Goal: Information Seeking & Learning: Learn about a topic

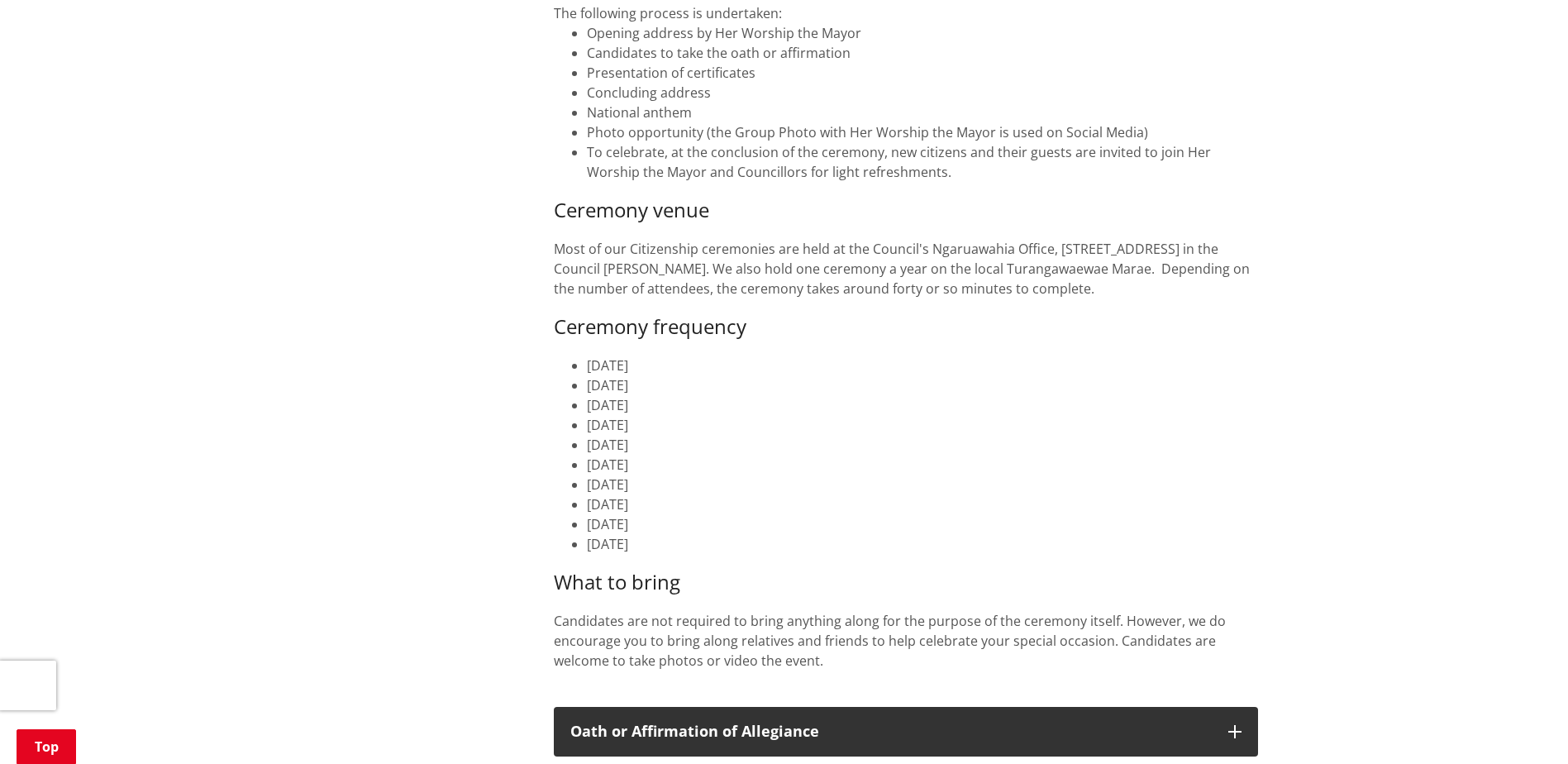
scroll to position [579, 0]
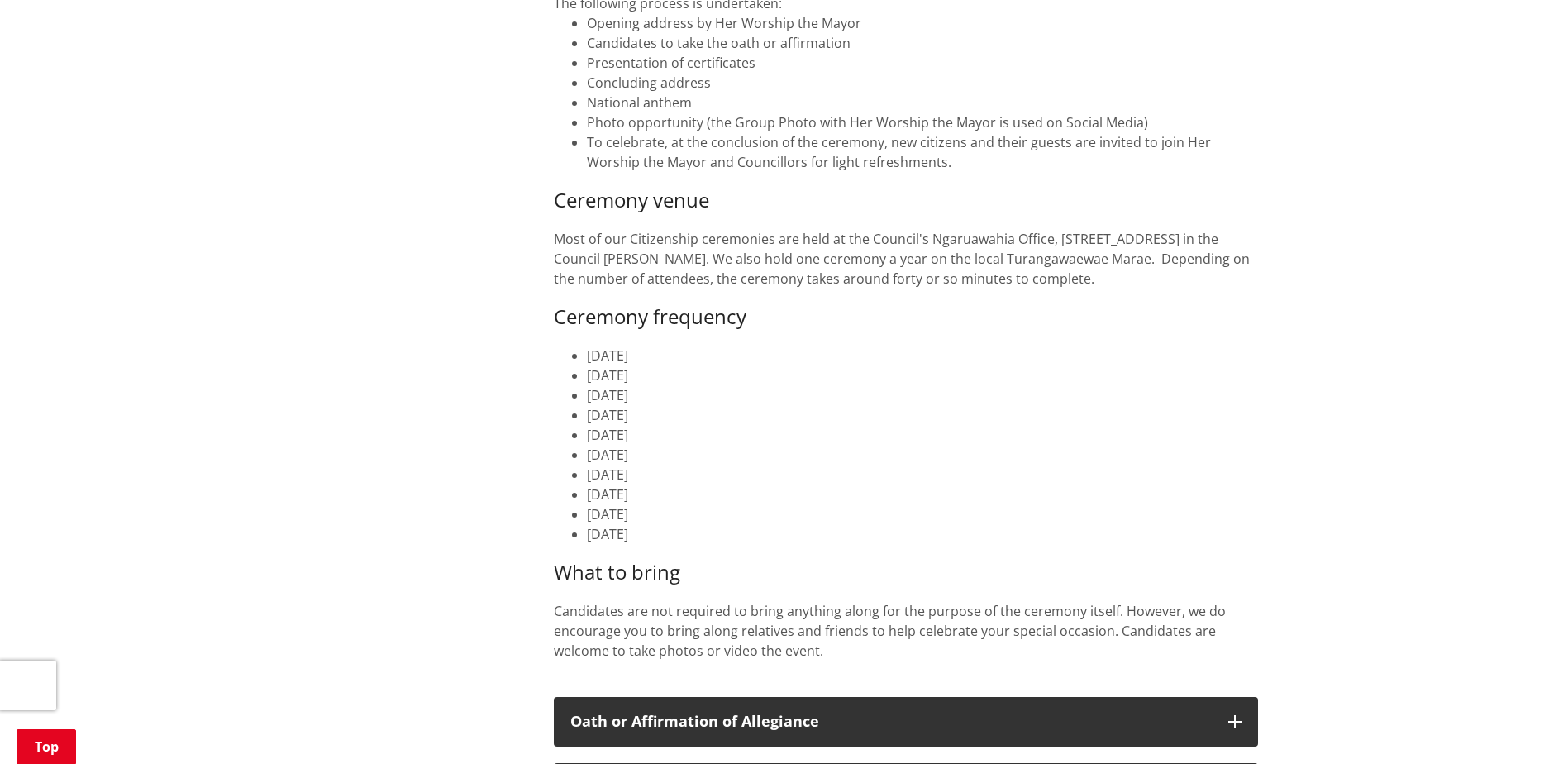
drag, startPoint x: 714, startPoint y: 534, endPoint x: 587, endPoint y: 531, distance: 127.0
click at [587, 531] on li "[DATE]" at bounding box center [923, 534] width 672 height 20
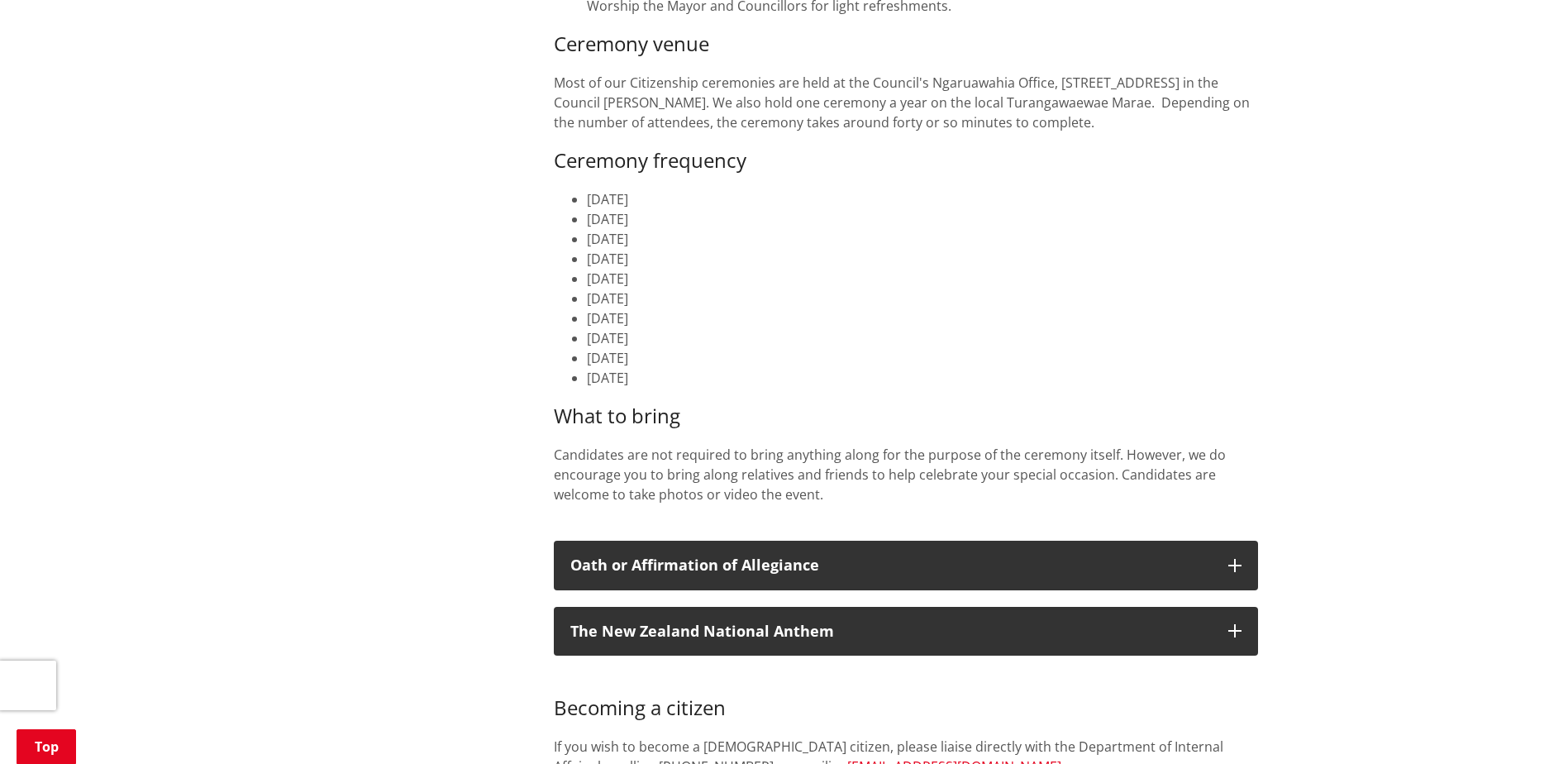
scroll to position [745, 0]
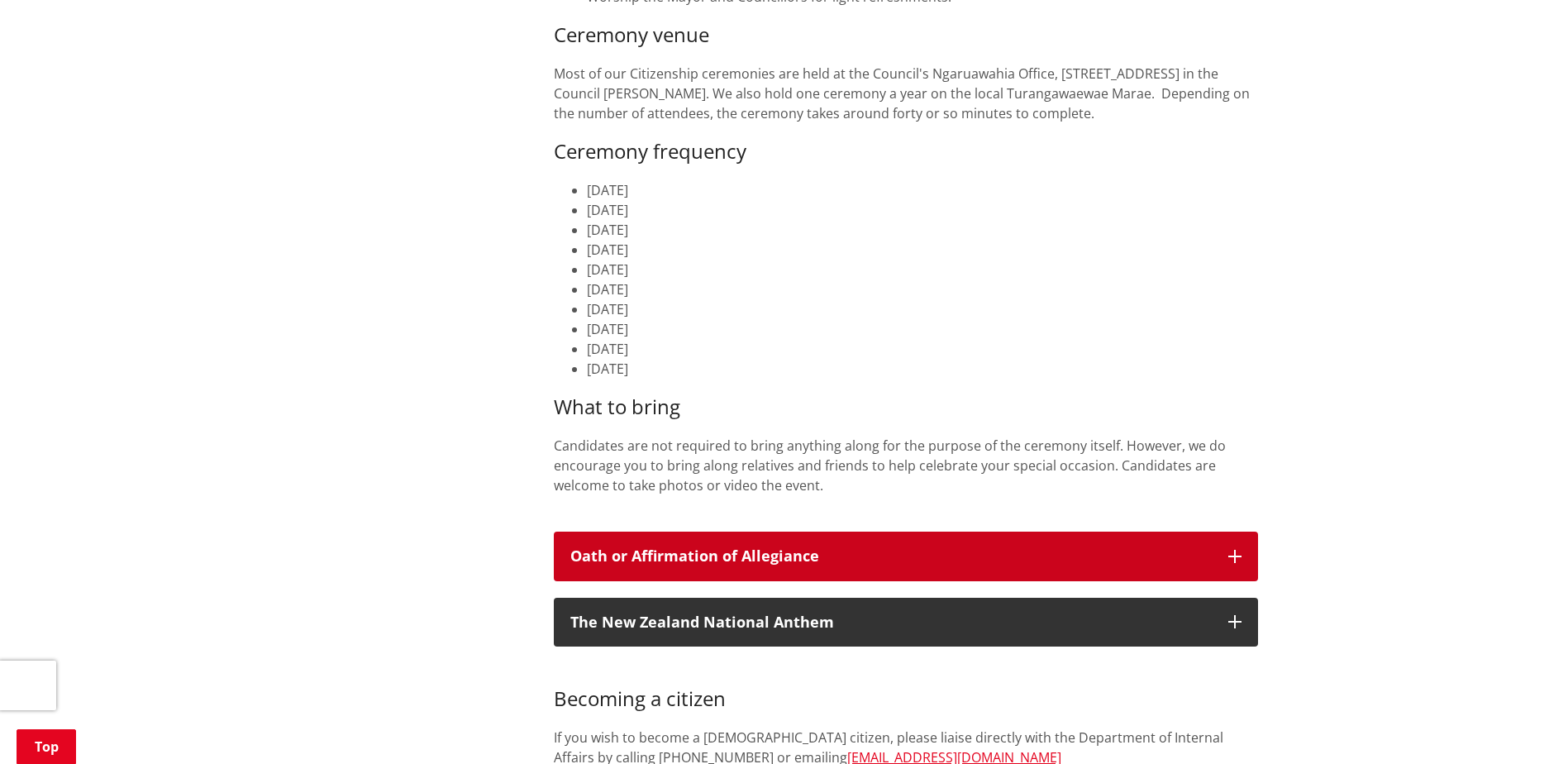
click at [721, 553] on h3 "Oath or Affirmation of Allegiance" at bounding box center [891, 557] width 642 height 17
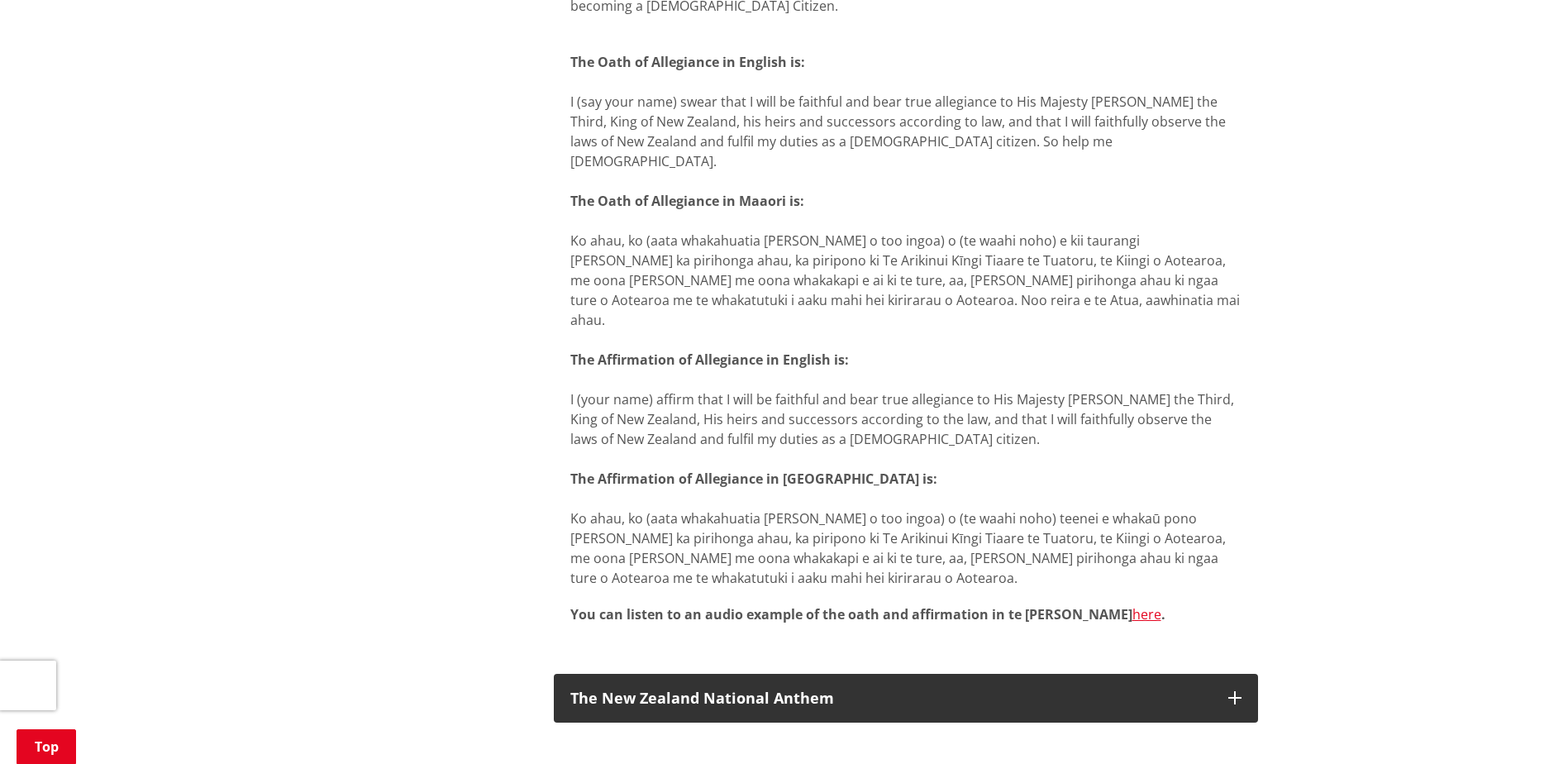
scroll to position [1406, 0]
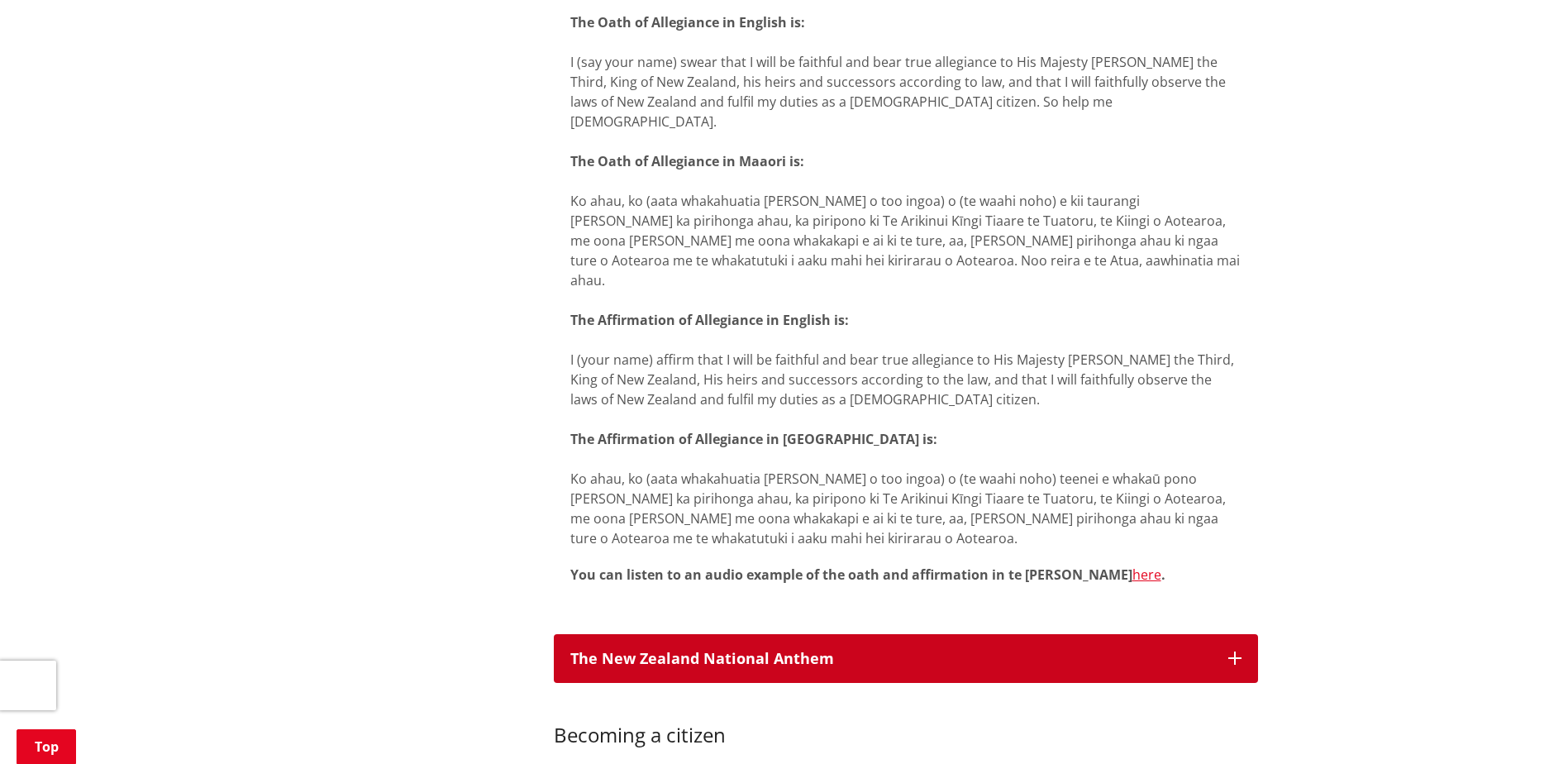
click at [761, 634] on button "The New Zealand National Anthem" at bounding box center [906, 659] width 704 height 49
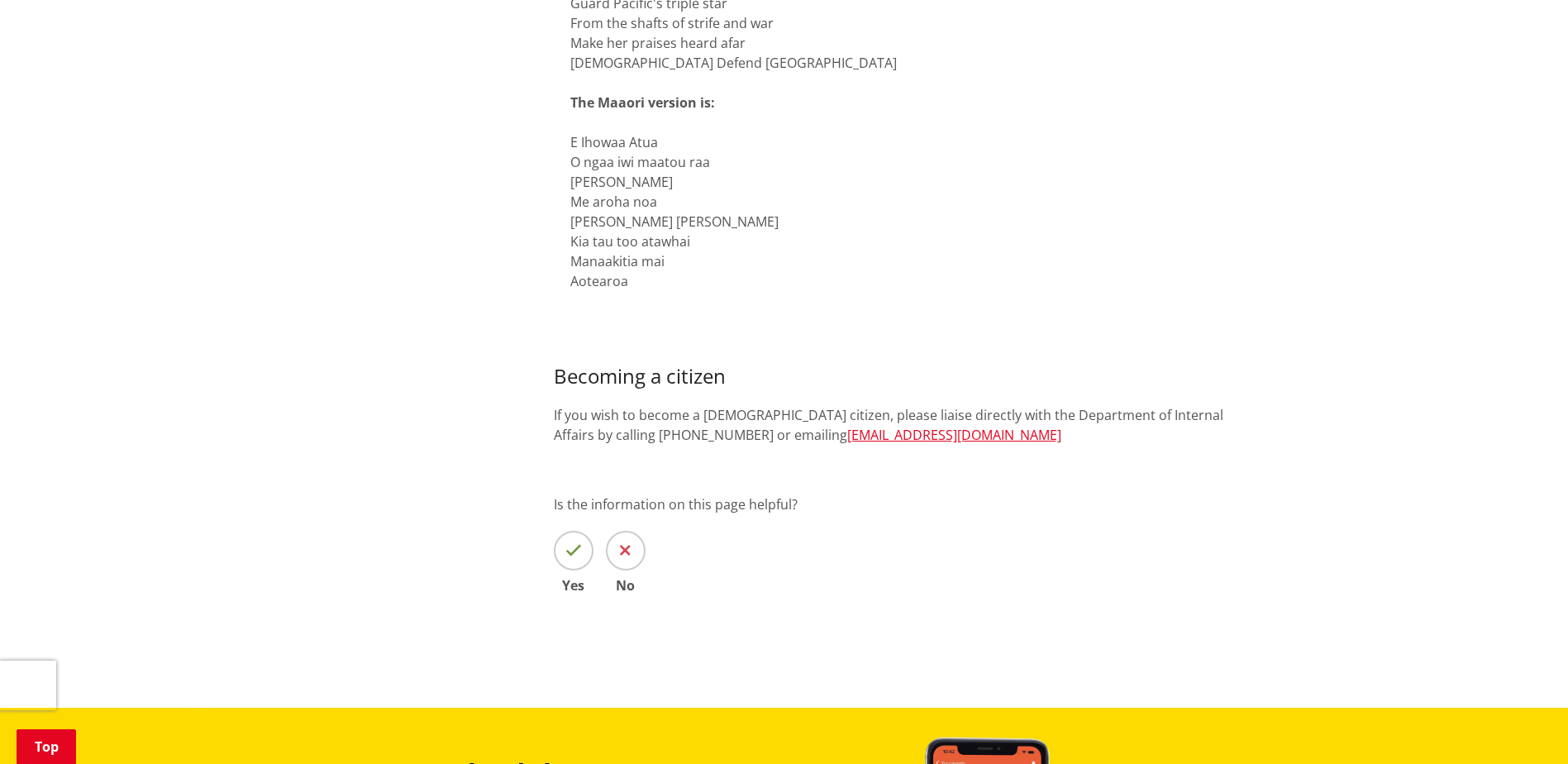
scroll to position [2316, 0]
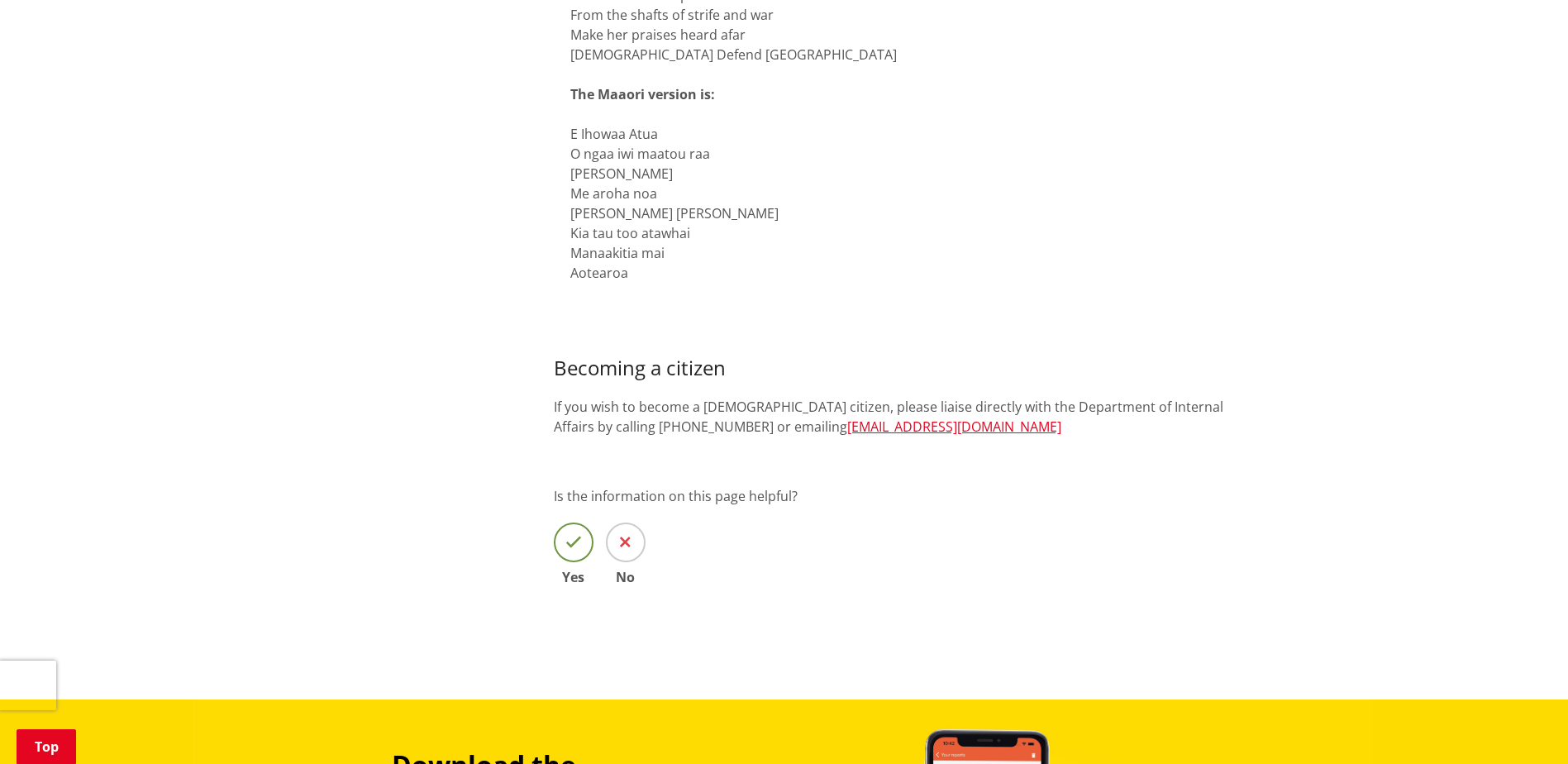
click at [558, 522] on span at bounding box center [573, 542] width 39 height 39
click at [0, 0] on input "Yes" at bounding box center [0, 0] width 0 height 0
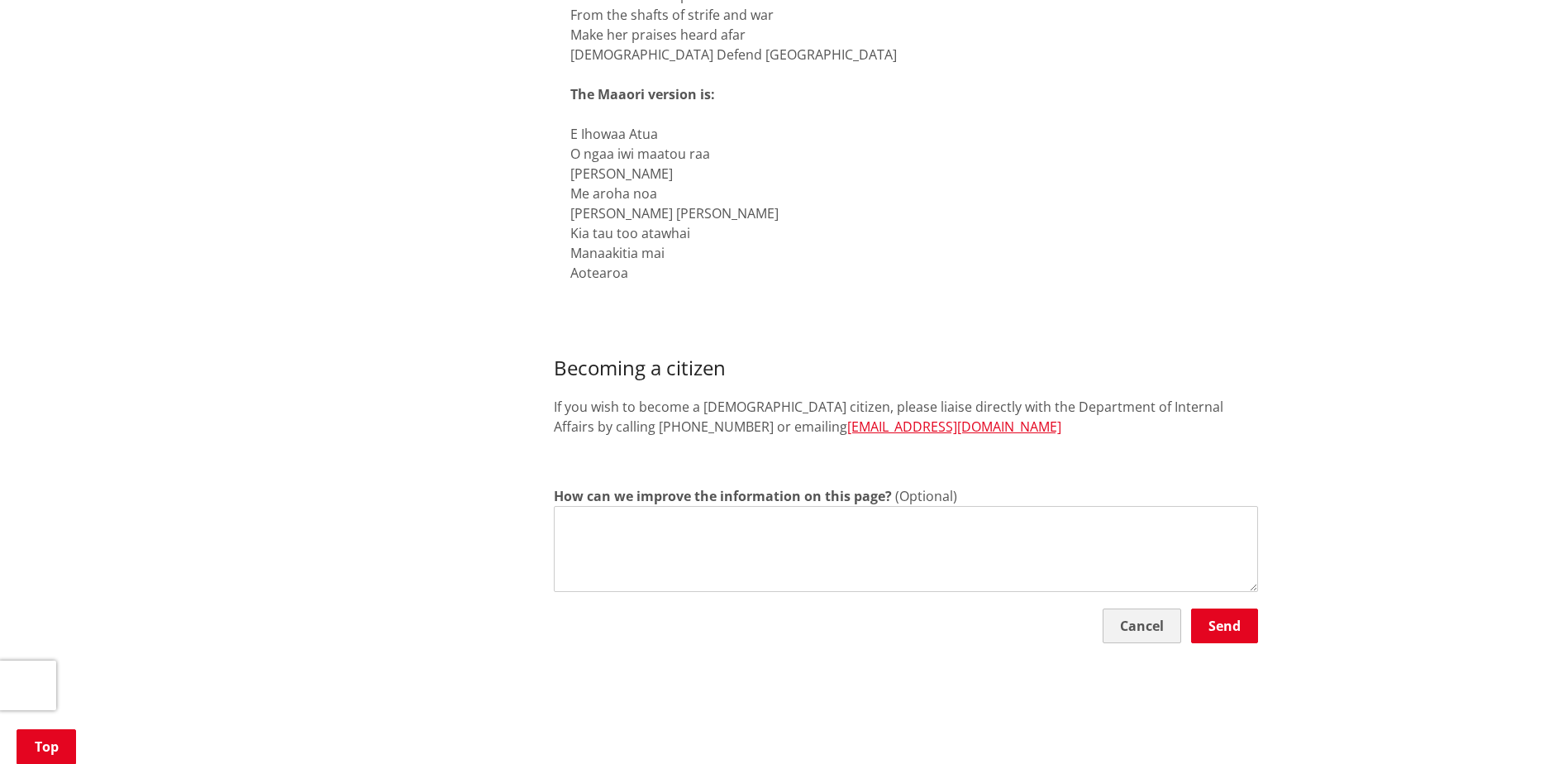
click at [1165, 609] on button "Cancel" at bounding box center [1142, 626] width 79 height 35
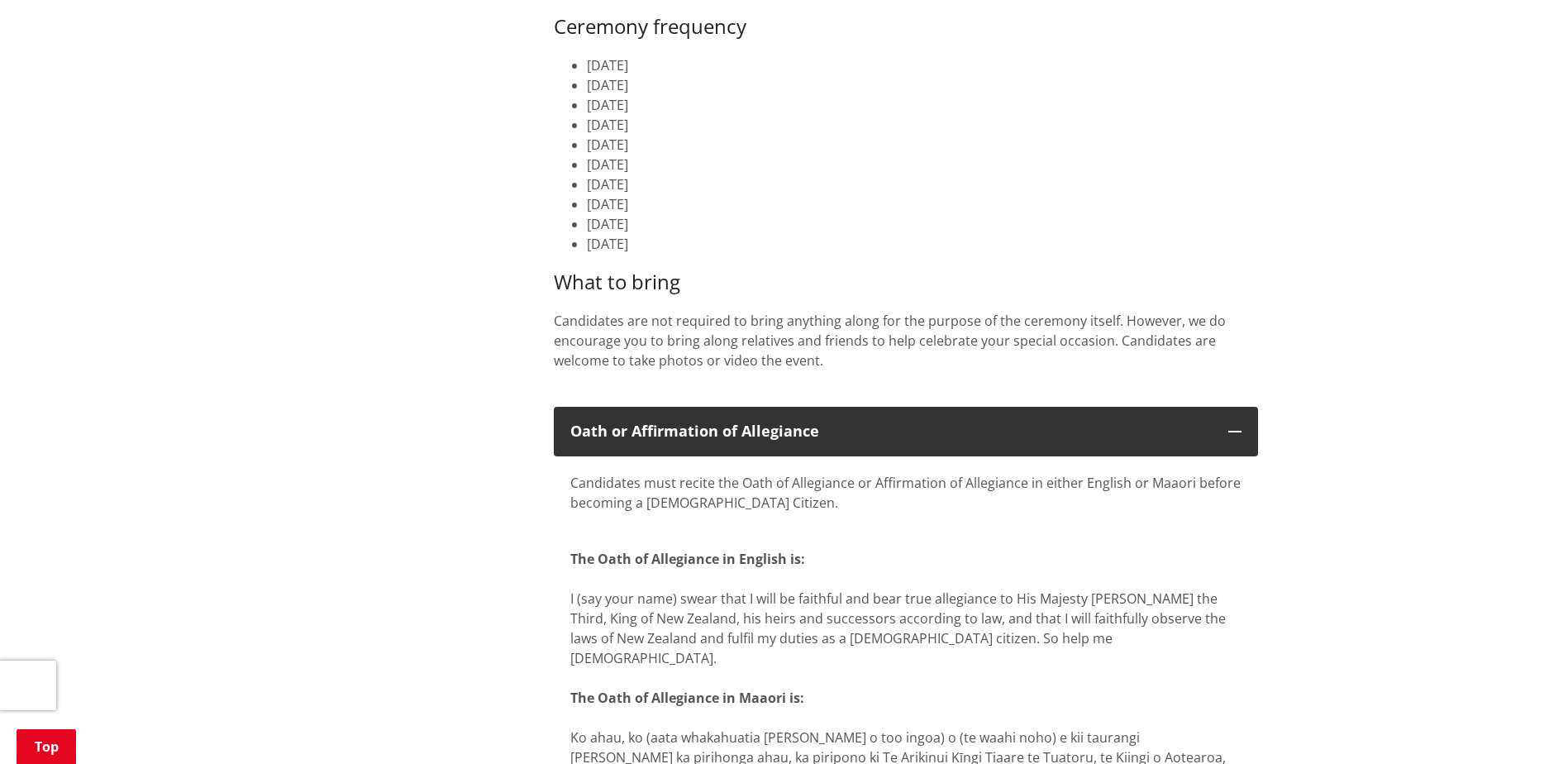
scroll to position [662, 0]
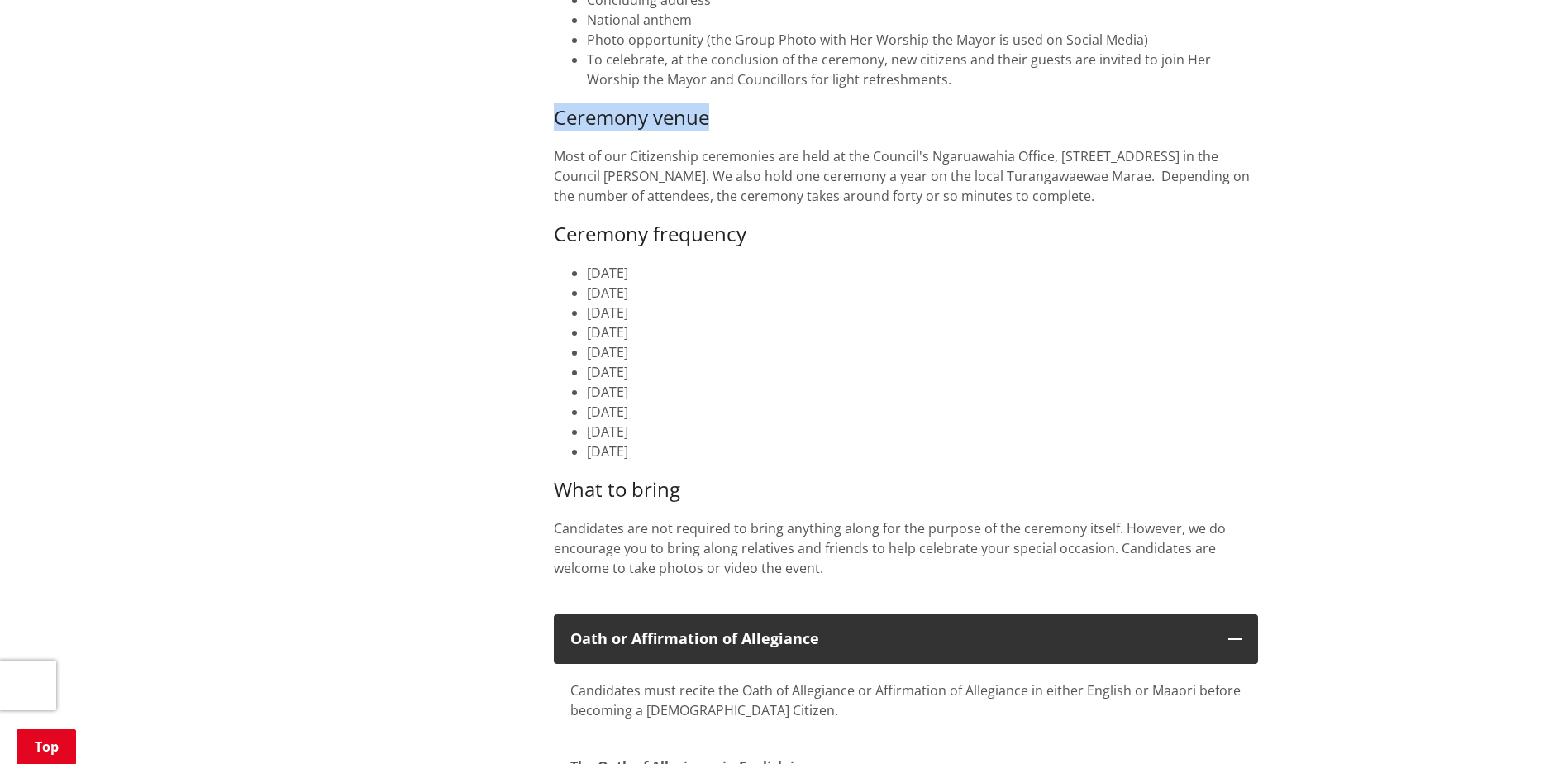
drag, startPoint x: 721, startPoint y: 120, endPoint x: 556, endPoint y: 121, distance: 165.0
click at [556, 121] on h3 "Ceremony venue" at bounding box center [906, 118] width 704 height 24
drag, startPoint x: 662, startPoint y: 374, endPoint x: 587, endPoint y: 373, distance: 75.0
click at [587, 373] on li "[DATE]" at bounding box center [923, 372] width 672 height 20
drag, startPoint x: 587, startPoint y: 373, endPoint x: 590, endPoint y: 410, distance: 37.1
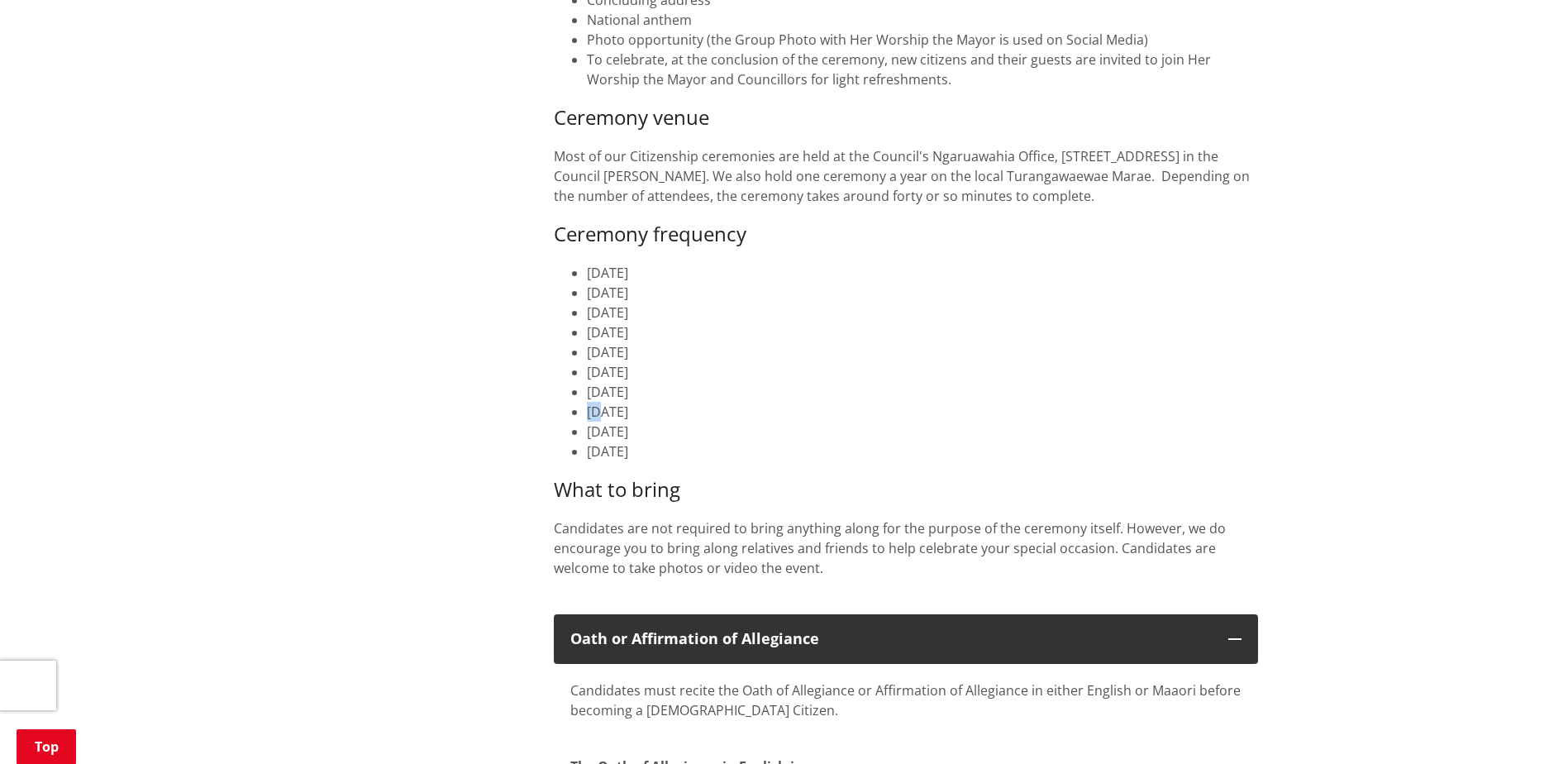
click at [590, 410] on li "[DATE]" at bounding box center [923, 412] width 672 height 20
click at [591, 413] on li "[DATE]" at bounding box center [923, 412] width 672 height 20
